Goal: Task Accomplishment & Management: Complete application form

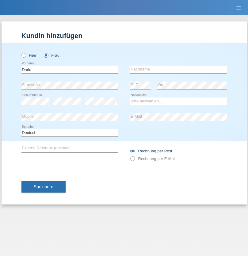
type input "Daria"
click at [178, 69] on input "text" at bounding box center [178, 70] width 97 height 8
type input "Lucdii"
select select "CH"
select select "en"
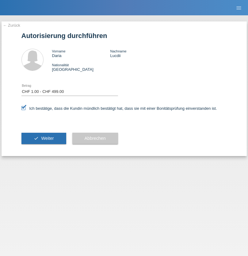
select select "1"
click at [44, 138] on span "Weiter" at bounding box center [47, 138] width 13 height 5
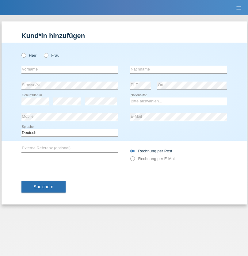
radio input "true"
click at [70, 69] on input "text" at bounding box center [69, 70] width 97 height 8
type input "[PERSON_NAME]"
click at [178, 69] on input "text" at bounding box center [178, 70] width 97 height 8
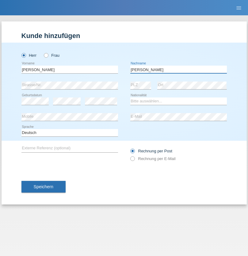
type input "[PERSON_NAME]"
select select "PT"
select select "C"
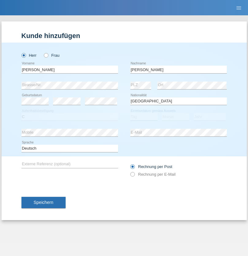
select select "20"
select select "08"
select select "2020"
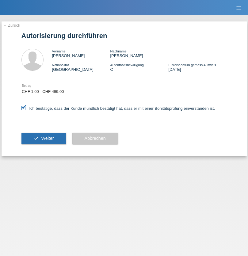
select select "1"
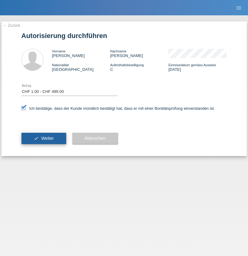
click at [44, 138] on span "Weiter" at bounding box center [47, 138] width 13 height 5
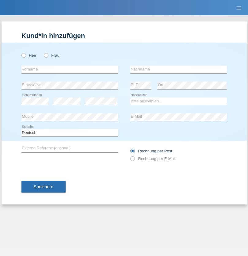
radio input "true"
click at [70, 69] on input "text" at bounding box center [69, 70] width 97 height 8
type input "Dunja"
click at [178, 69] on input "text" at bounding box center [178, 70] width 97 height 8
type input "Stefanko"
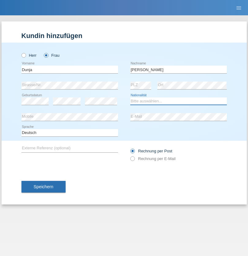
select select "HR"
select select "C"
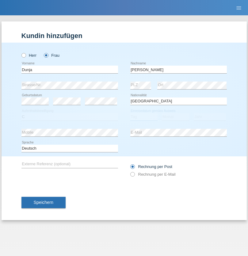
select select "02"
select select "09"
select select "2021"
